Goal: Task Accomplishment & Management: Manage account settings

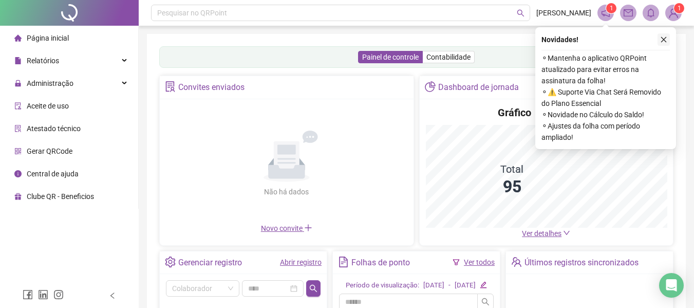
click at [663, 39] on icon "close" at bounding box center [663, 39] width 7 height 7
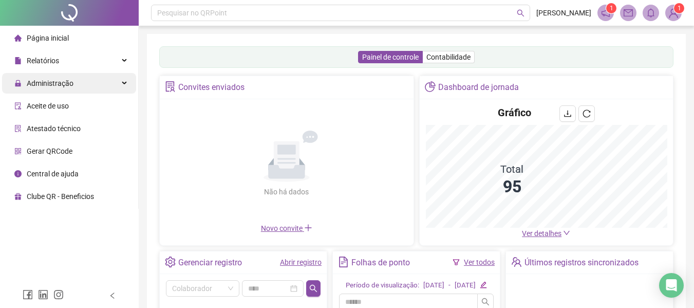
click at [126, 85] on div "Administração" at bounding box center [69, 83] width 134 height 21
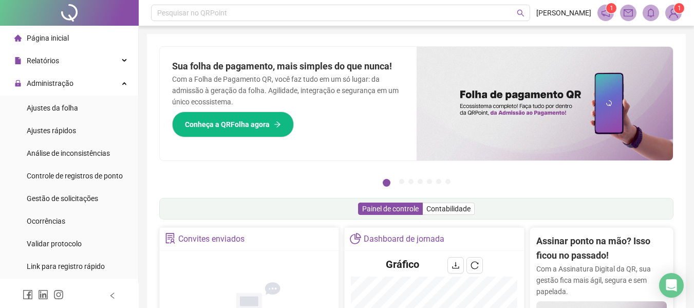
drag, startPoint x: 95, startPoint y: 195, endPoint x: 131, endPoint y: 184, distance: 38.0
click at [94, 195] on span "Gestão de solicitações" at bounding box center [62, 198] width 71 height 8
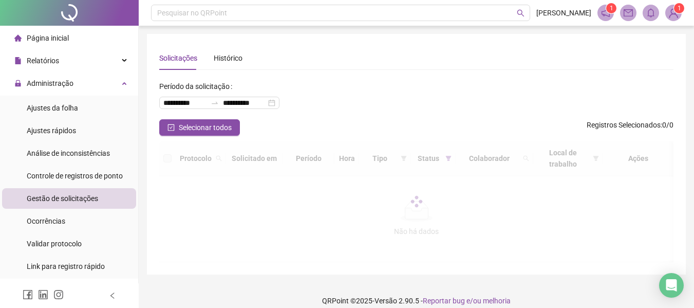
click at [526, 154] on div at bounding box center [416, 201] width 514 height 121
click at [521, 152] on div at bounding box center [416, 201] width 514 height 121
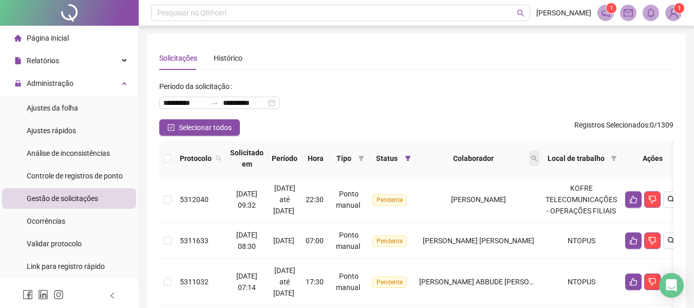
click at [537, 159] on icon "search" at bounding box center [534, 158] width 6 height 6
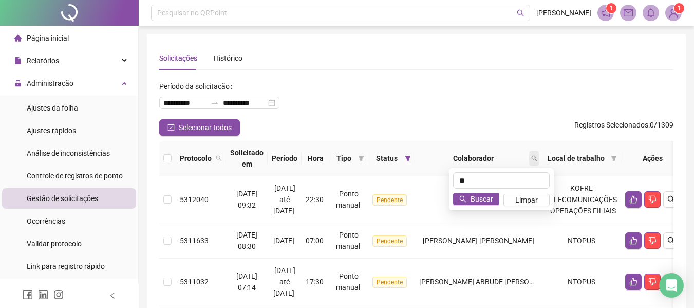
type input "*"
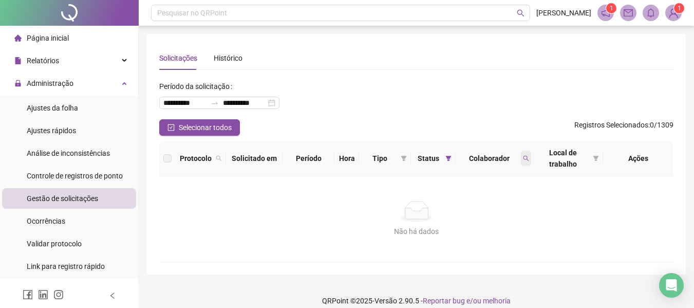
click at [529, 161] on span at bounding box center [526, 157] width 10 height 15
click at [521, 154] on span at bounding box center [526, 157] width 10 height 15
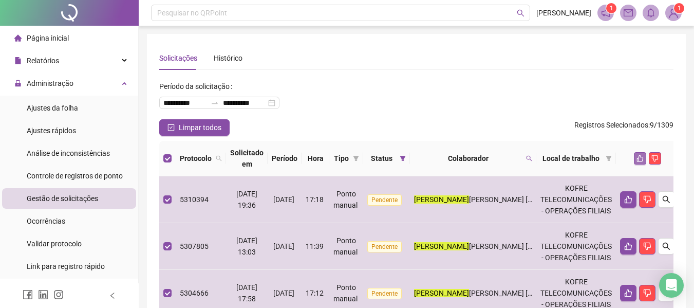
click at [636, 159] on icon "like" at bounding box center [639, 158] width 7 height 7
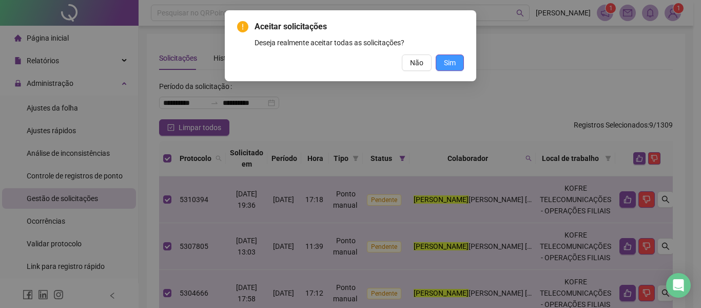
click at [448, 59] on span "Sim" at bounding box center [450, 62] width 12 height 11
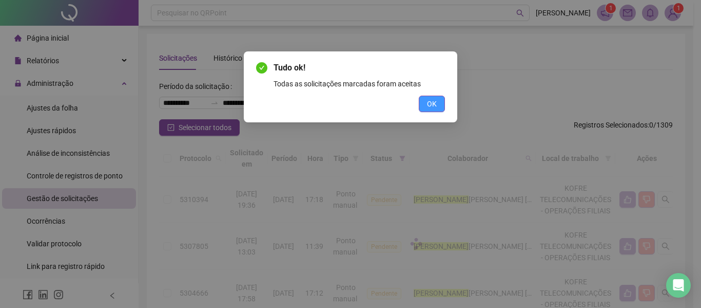
click at [439, 97] on button "OK" at bounding box center [432, 103] width 26 height 16
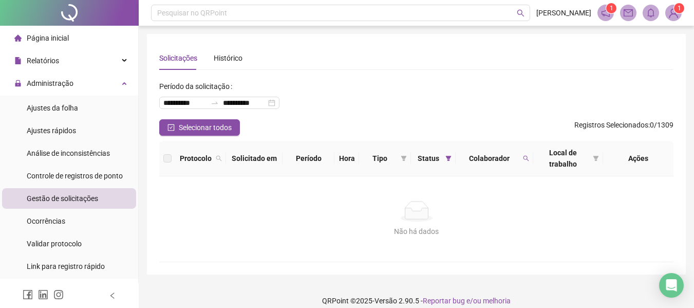
scroll to position [11, 0]
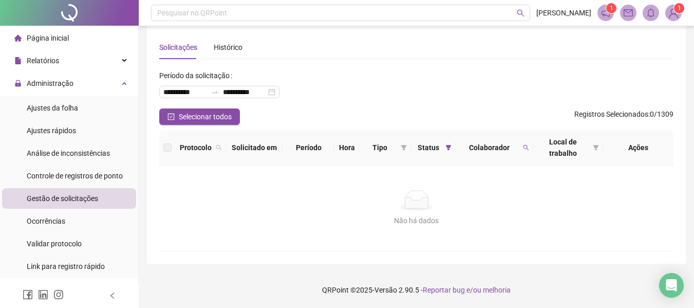
click at [516, 149] on span "Colaborador" at bounding box center [488, 147] width 59 height 11
click at [524, 151] on span at bounding box center [526, 147] width 10 height 15
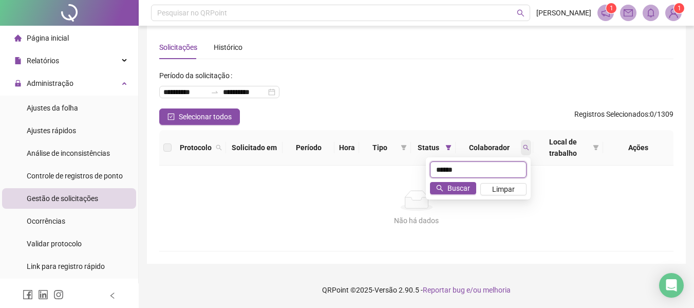
type input "*"
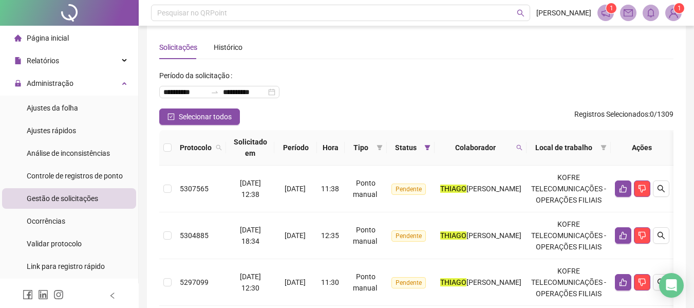
click at [160, 148] on th at bounding box center [167, 147] width 16 height 35
click at [163, 147] on th at bounding box center [167, 147] width 16 height 35
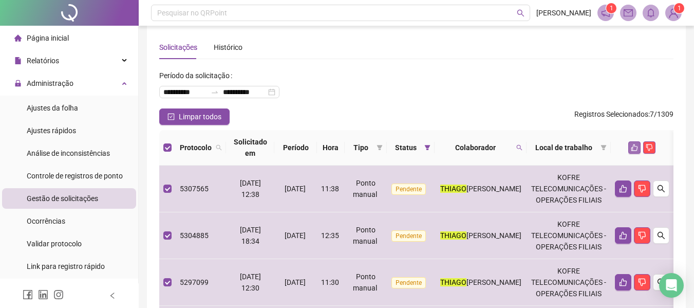
click at [638, 144] on icon "like" at bounding box center [634, 147] width 7 height 7
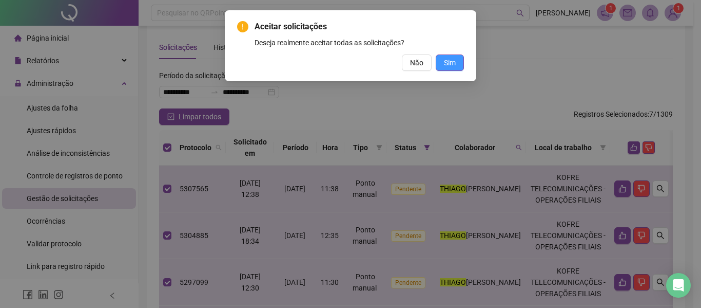
click at [449, 60] on span "Sim" at bounding box center [450, 62] width 12 height 11
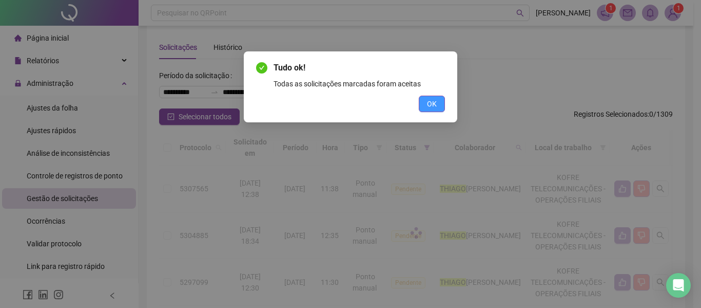
click at [429, 103] on span "OK" at bounding box center [432, 103] width 10 height 11
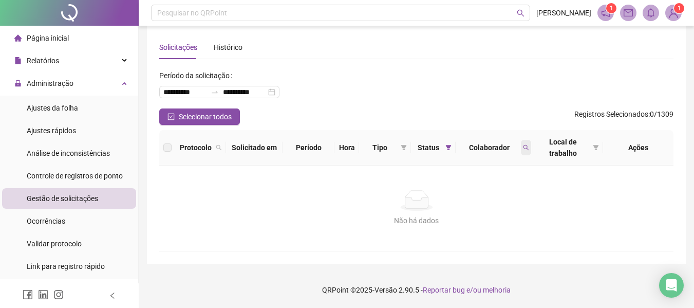
click at [529, 145] on span at bounding box center [526, 147] width 10 height 15
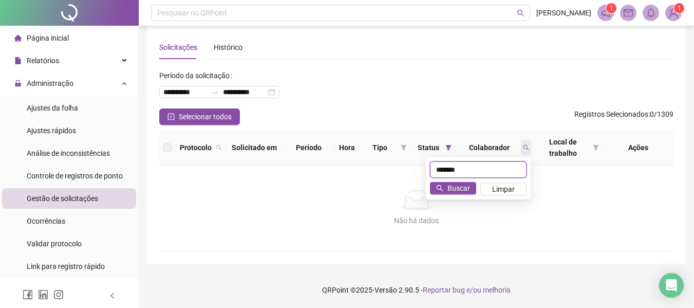
type input "*"
type input "*****"
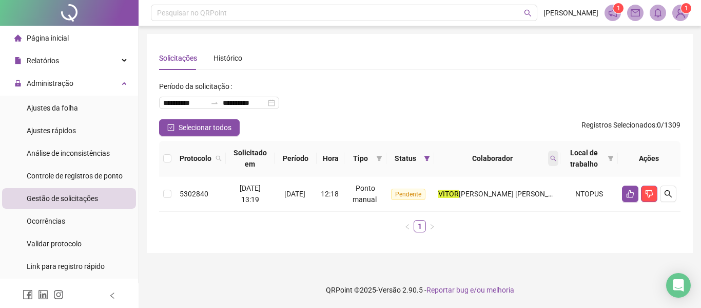
click at [554, 159] on icon "search" at bounding box center [553, 158] width 6 height 6
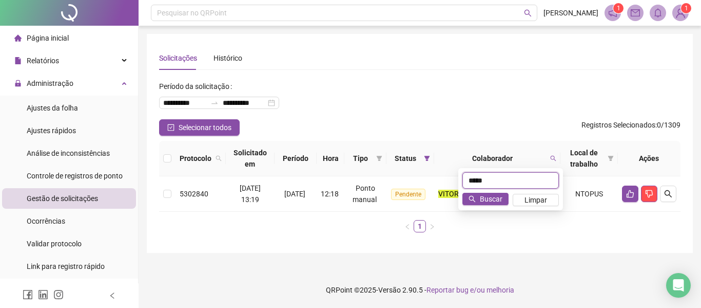
click at [488, 178] on input "*****" at bounding box center [511, 180] width 97 height 16
click at [535, 199] on span "Limpar" at bounding box center [536, 199] width 23 height 11
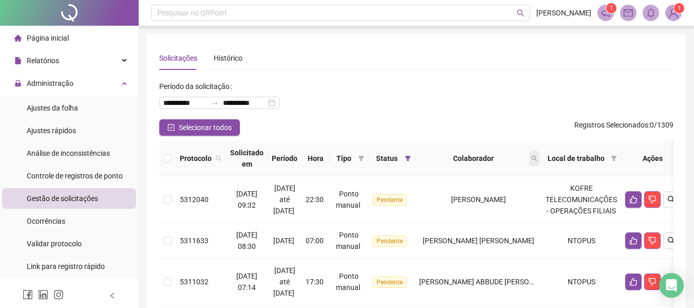
click at [539, 153] on span at bounding box center [534, 157] width 10 height 15
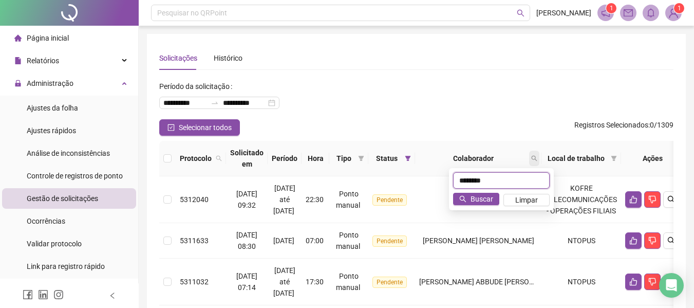
type input "********"
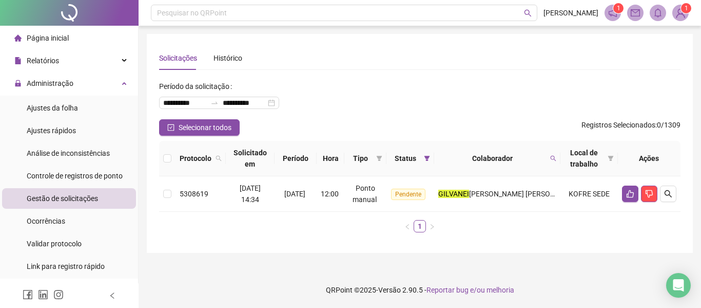
click at [162, 161] on th at bounding box center [167, 158] width 16 height 35
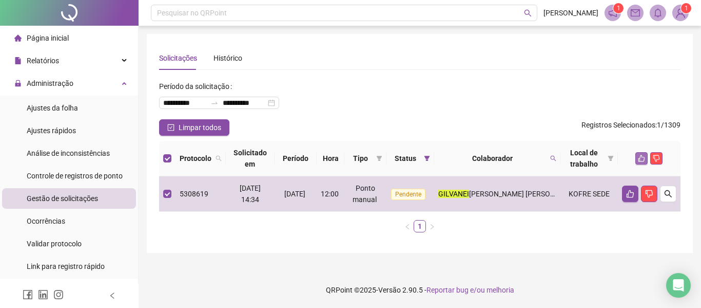
click at [643, 160] on icon "like" at bounding box center [641, 158] width 7 height 7
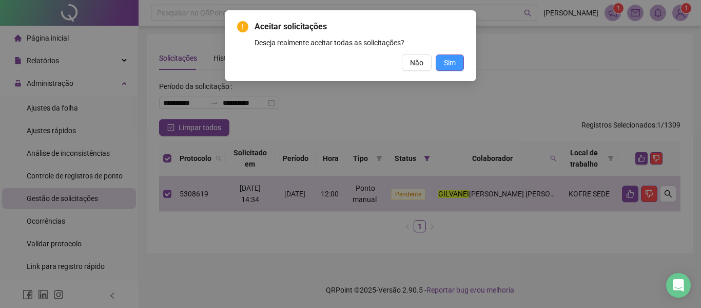
click at [451, 61] on span "Sim" at bounding box center [450, 62] width 12 height 11
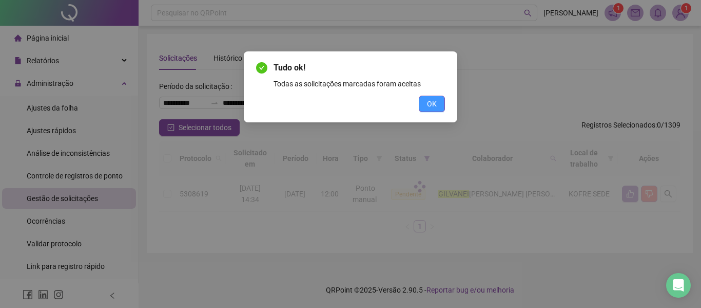
click at [436, 104] on span "OK" at bounding box center [432, 103] width 10 height 11
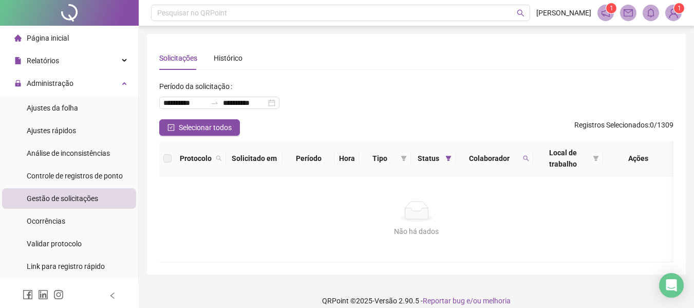
click at [83, 190] on div "Gestão de solicitações" at bounding box center [62, 198] width 71 height 21
click at [109, 157] on li "Análise de inconsistências" at bounding box center [69, 153] width 134 height 21
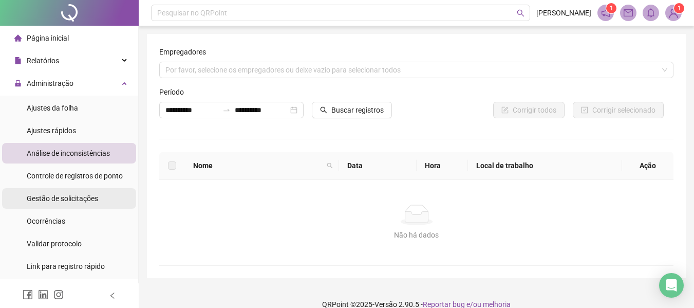
click at [102, 192] on li "Gestão de solicitações" at bounding box center [69, 198] width 134 height 21
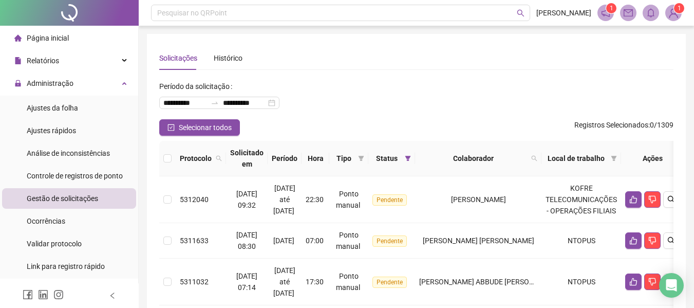
click at [86, 93] on li "Administração Ajustes da folha Ajustes rápidos Análise de inconsistências Contr…" at bounding box center [69, 175] width 138 height 205
click at [91, 107] on li "Ajustes da folha" at bounding box center [69, 108] width 134 height 21
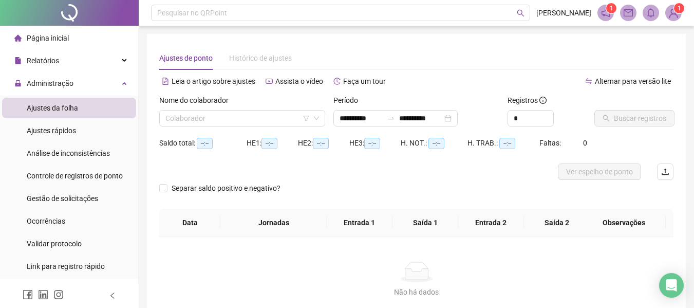
type input "**********"
click at [180, 116] on input "search" at bounding box center [237, 117] width 144 height 15
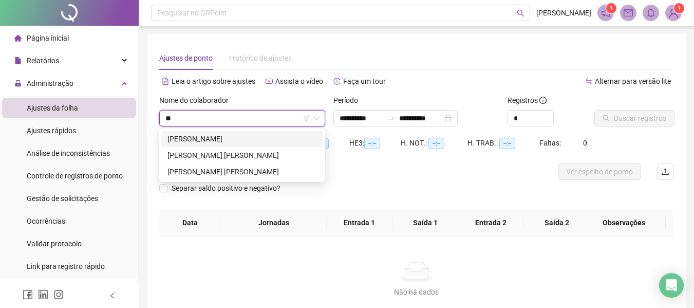
type input "*"
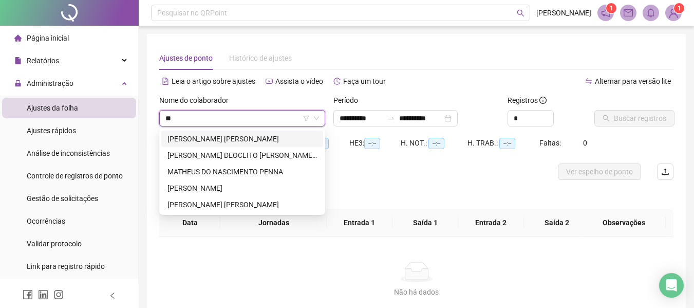
type input "***"
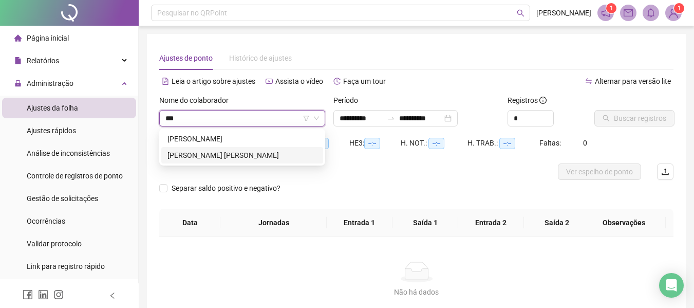
click at [232, 155] on div "[PERSON_NAME] [PERSON_NAME]" at bounding box center [241, 154] width 149 height 11
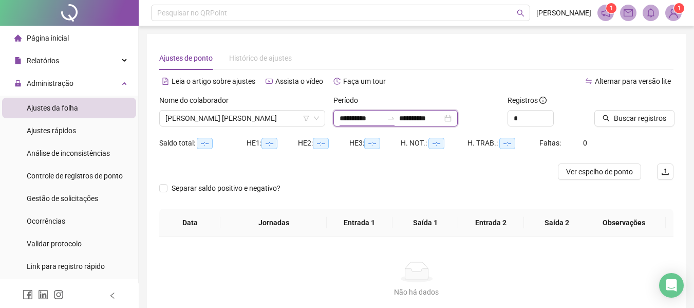
click at [360, 116] on input "**********" at bounding box center [360, 117] width 43 height 11
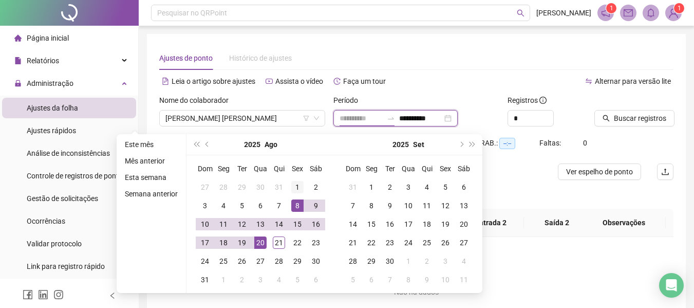
type input "**********"
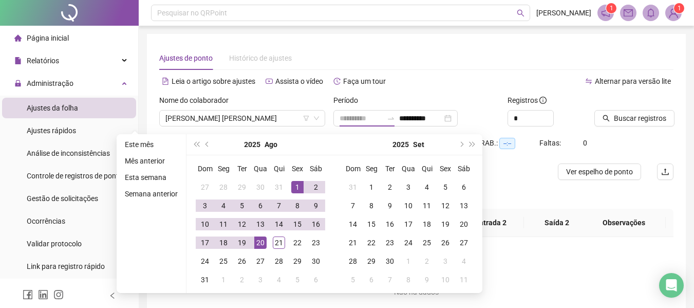
click at [301, 181] on div "1" at bounding box center [297, 187] width 12 height 12
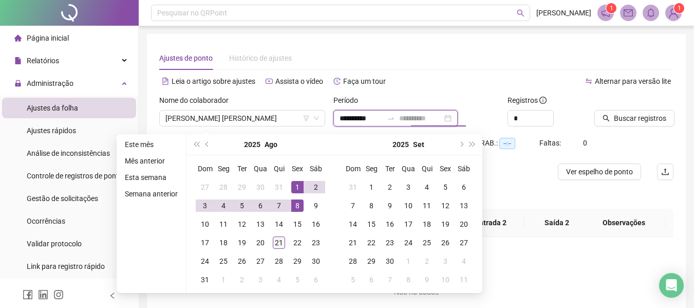
type input "**********"
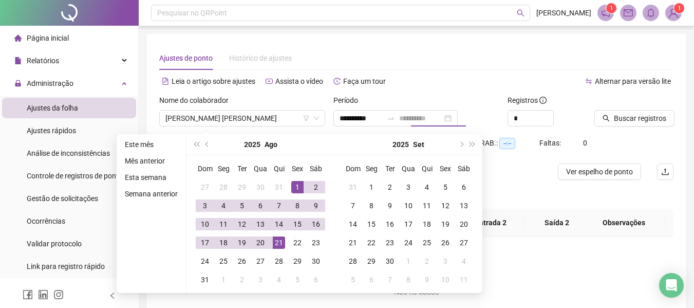
click at [279, 246] on div "21" at bounding box center [279, 242] width 12 height 12
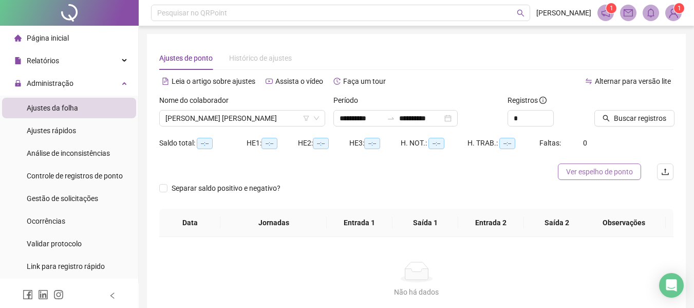
click at [573, 173] on span "Ver espelho de ponto" at bounding box center [599, 171] width 67 height 11
click at [233, 121] on span "[PERSON_NAME] [PERSON_NAME]" at bounding box center [242, 117] width 154 height 15
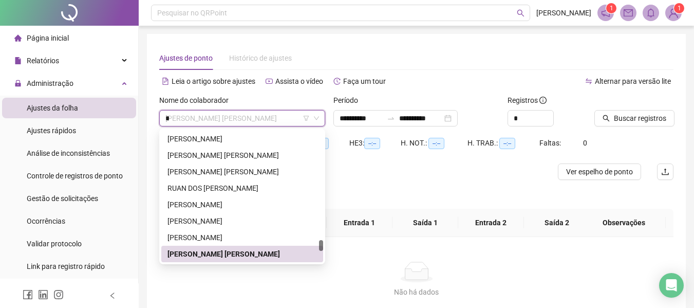
scroll to position [181, 0]
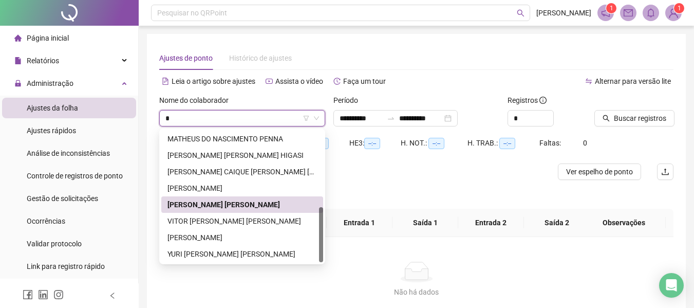
type input "**"
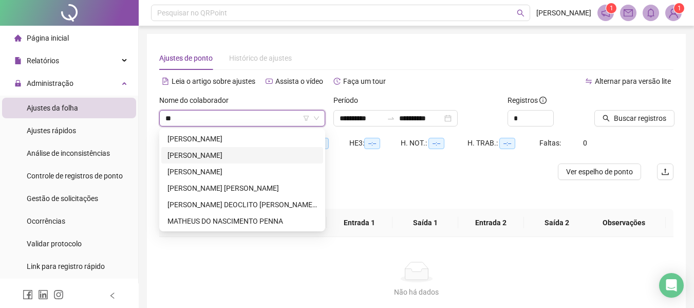
click at [251, 151] on div "[PERSON_NAME]" at bounding box center [241, 154] width 149 height 11
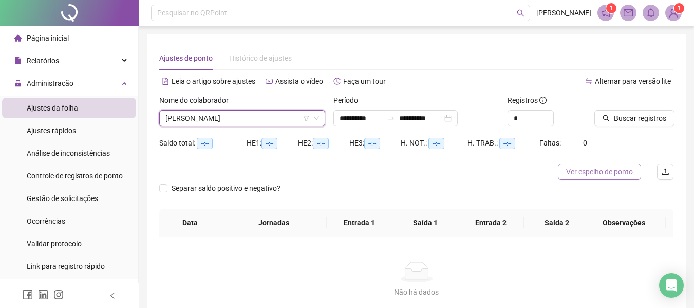
click at [587, 167] on span "Ver espelho de ponto" at bounding box center [599, 171] width 67 height 11
click at [225, 120] on span "[PERSON_NAME]" at bounding box center [242, 117] width 154 height 15
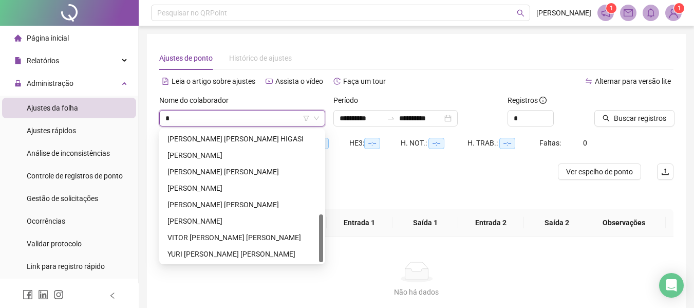
scroll to position [230, 0]
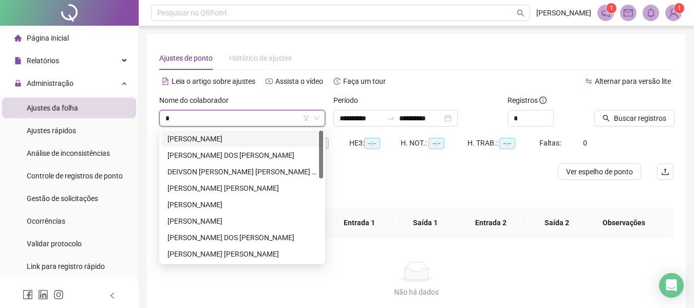
type input "**"
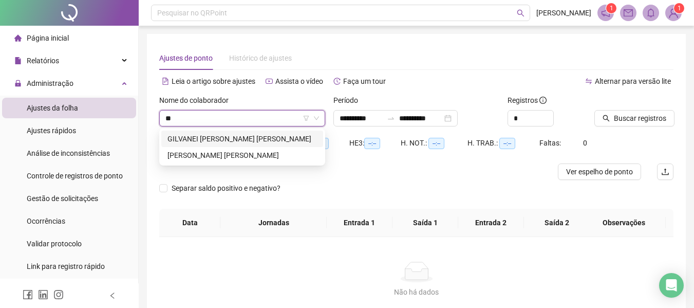
click at [238, 132] on div "GILVANEI [PERSON_NAME] [PERSON_NAME]" at bounding box center [242, 138] width 162 height 16
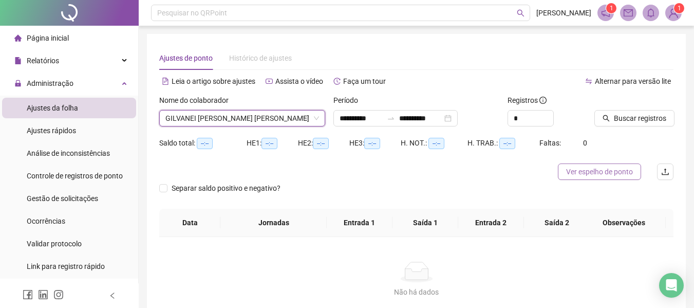
click at [590, 172] on span "Ver espelho de ponto" at bounding box center [599, 171] width 67 height 11
click at [283, 119] on span "GILVANEI [PERSON_NAME] [PERSON_NAME]" at bounding box center [242, 117] width 154 height 15
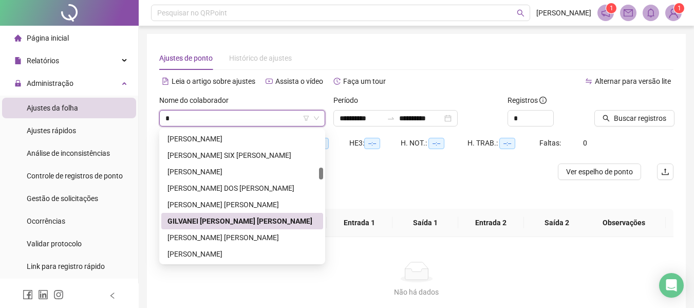
click at [283, 119] on span "* GILVANEI [PERSON_NAME] [PERSON_NAME]" at bounding box center [242, 117] width 154 height 15
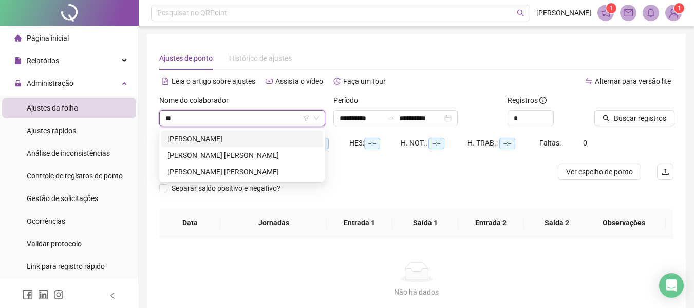
type input "***"
click at [278, 151] on div "[PERSON_NAME] [PERSON_NAME]" at bounding box center [241, 154] width 149 height 11
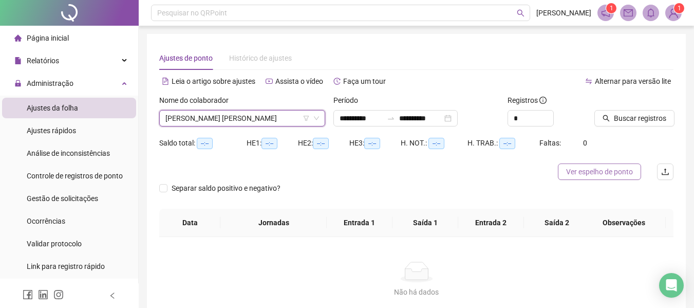
click at [583, 170] on span "Ver espelho de ponto" at bounding box center [599, 171] width 67 height 11
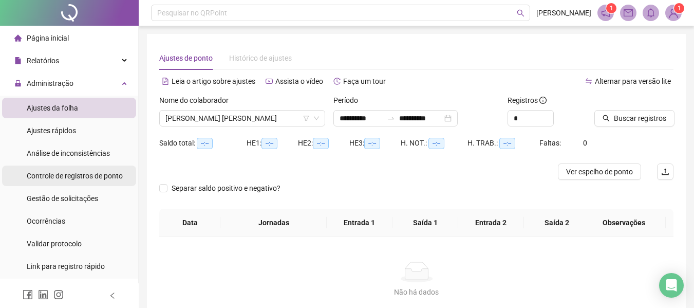
click at [84, 177] on span "Controle de registros de ponto" at bounding box center [75, 175] width 96 height 8
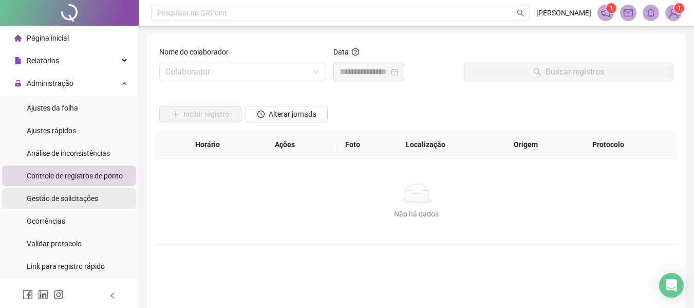
click at [93, 193] on div "Gestão de solicitações" at bounding box center [62, 198] width 71 height 21
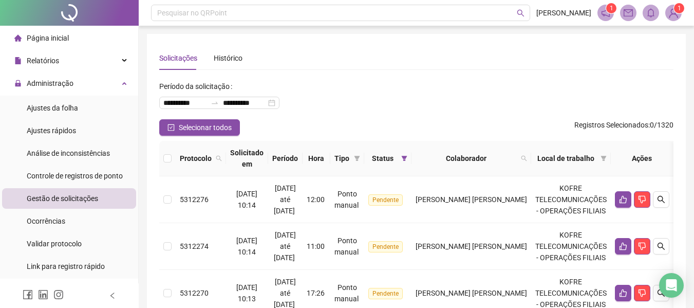
click at [527, 157] on div "Colaborador" at bounding box center [470, 157] width 111 height 11
click at [529, 157] on span at bounding box center [524, 157] width 10 height 15
type input "*******"
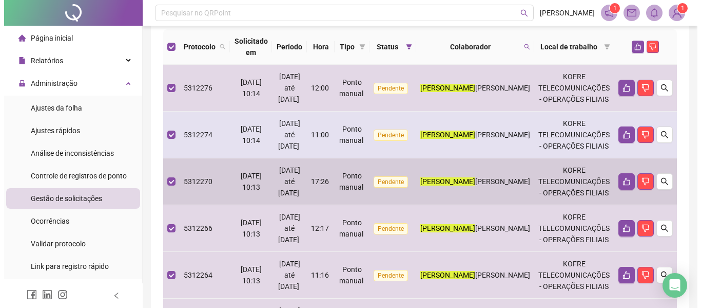
scroll to position [57, 0]
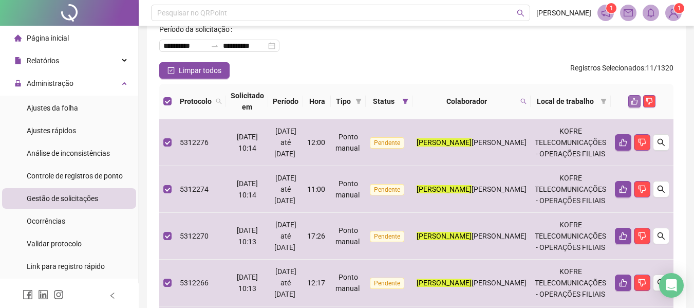
click at [632, 95] on button "button" at bounding box center [634, 101] width 12 height 12
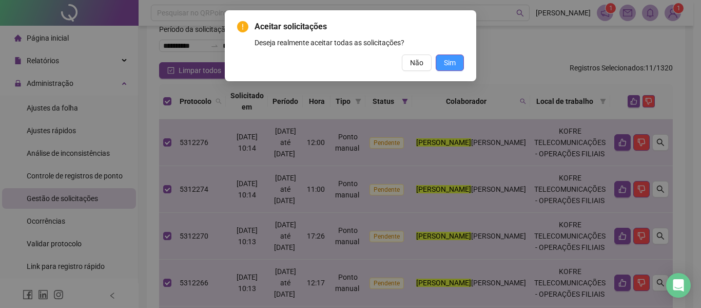
click at [442, 60] on button "Sim" at bounding box center [450, 62] width 28 height 16
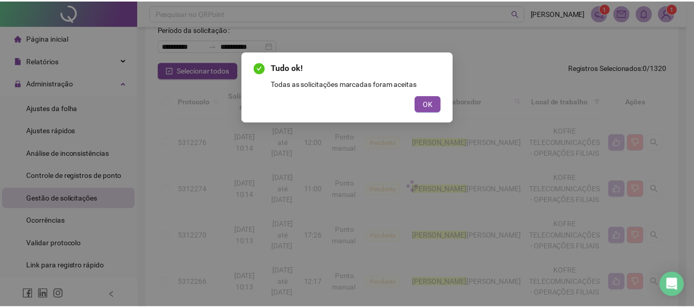
scroll to position [11, 0]
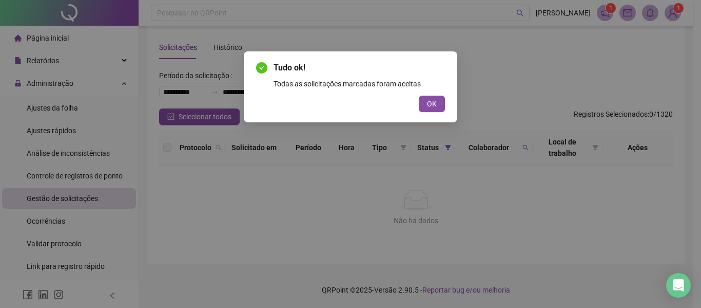
click at [440, 92] on div "Tudo ok! Todas as solicitações marcadas foram aceitas OK" at bounding box center [350, 87] width 189 height 50
click at [442, 102] on button "OK" at bounding box center [432, 103] width 26 height 16
